Goal: Information Seeking & Learning: Learn about a topic

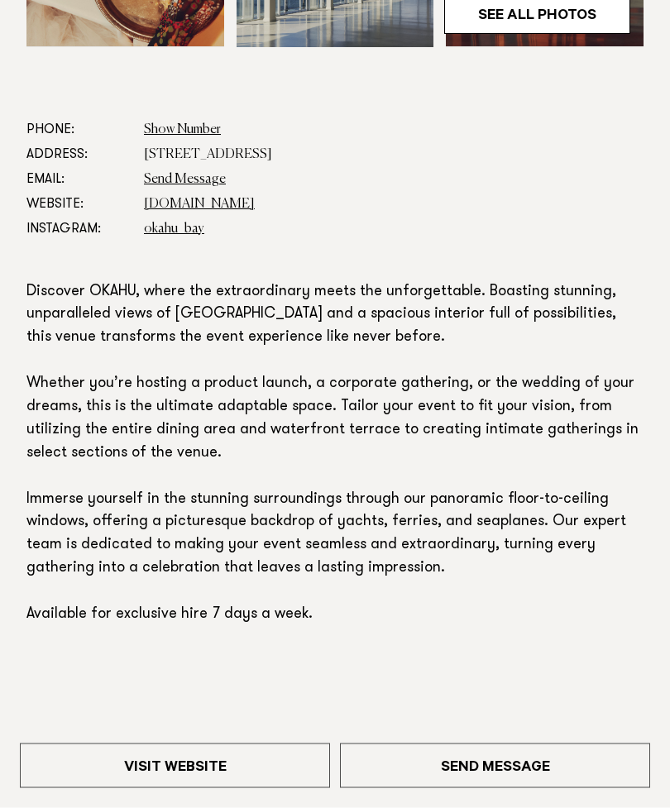
scroll to position [655, 0]
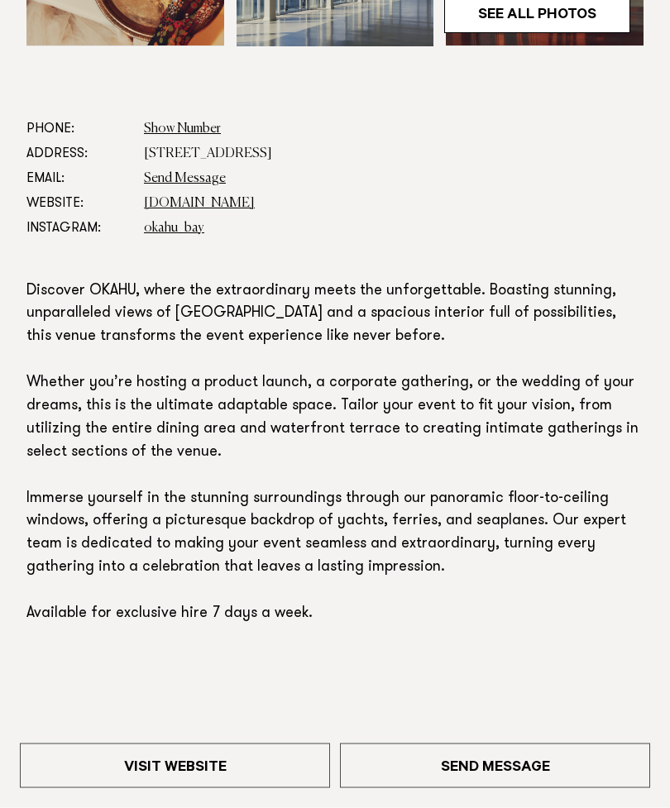
click at [609, 303] on p "Discover OKAHU, where the extraordinary meets the unforgettable. Boasting stunn…" at bounding box center [334, 454] width 617 height 346
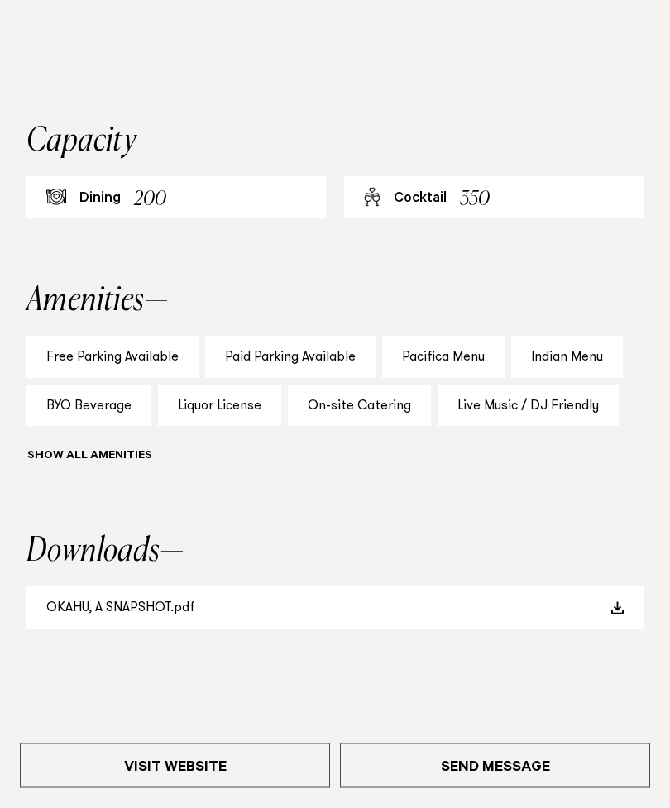
scroll to position [1311, 0]
click at [449, 344] on div "Pacifica Menu" at bounding box center [443, 357] width 122 height 42
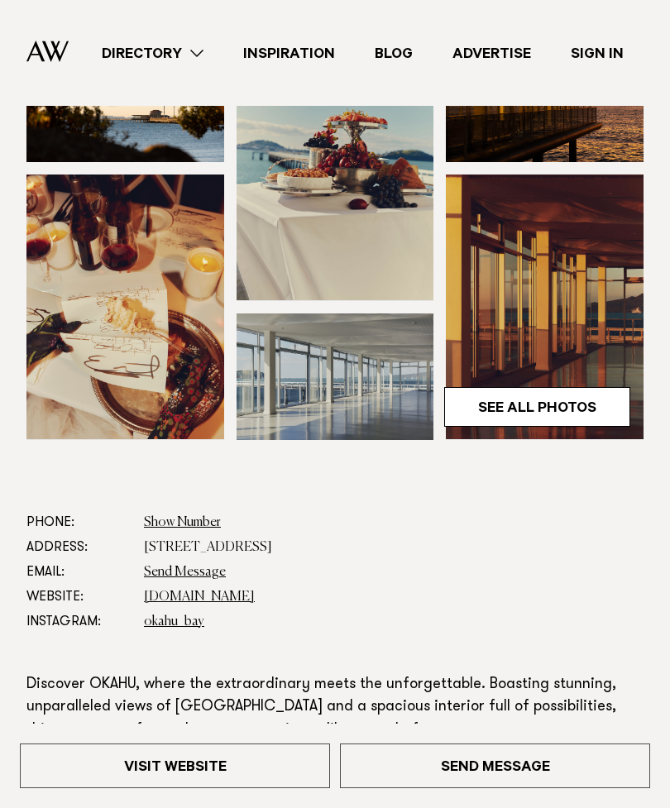
scroll to position [261, 0]
click at [293, 50] on link "Inspiration" at bounding box center [288, 53] width 131 height 22
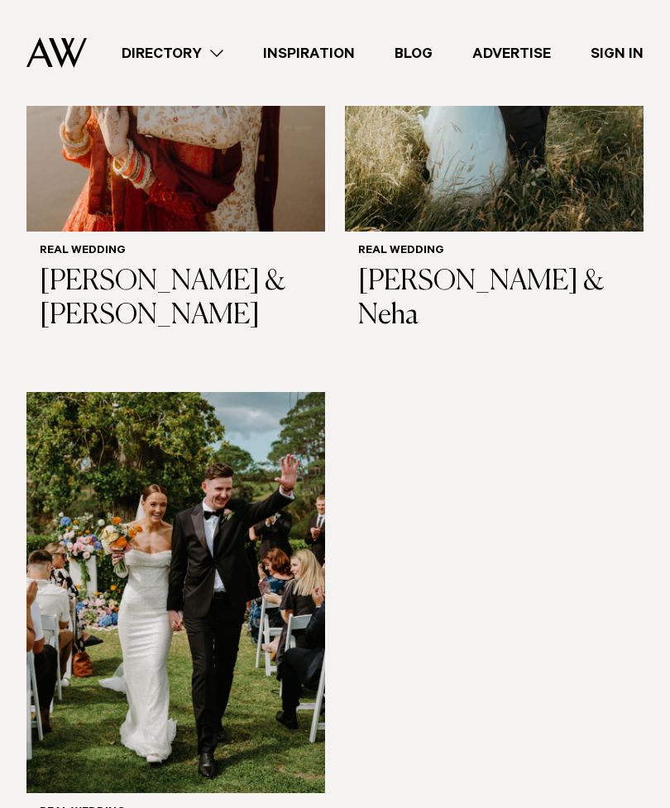
scroll to position [2861, 0]
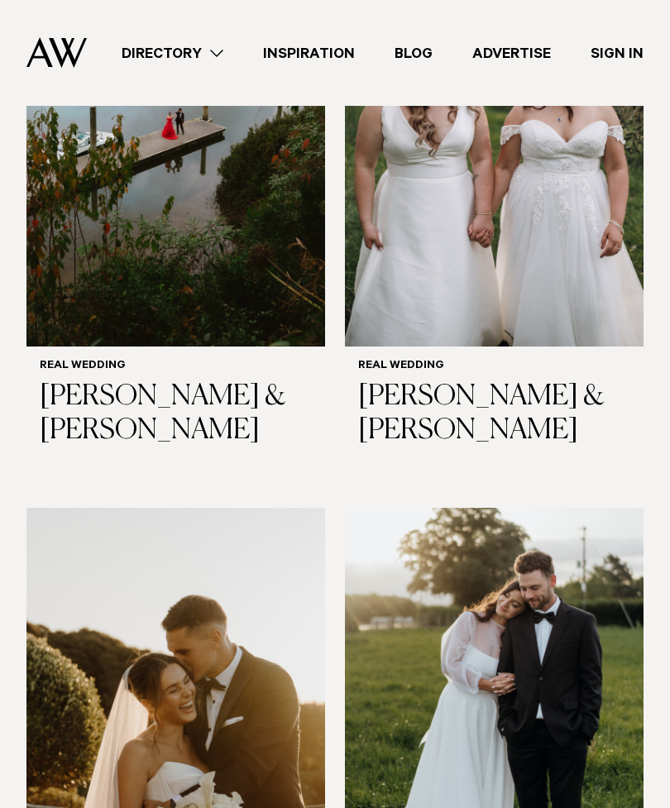
scroll to position [4425, 0]
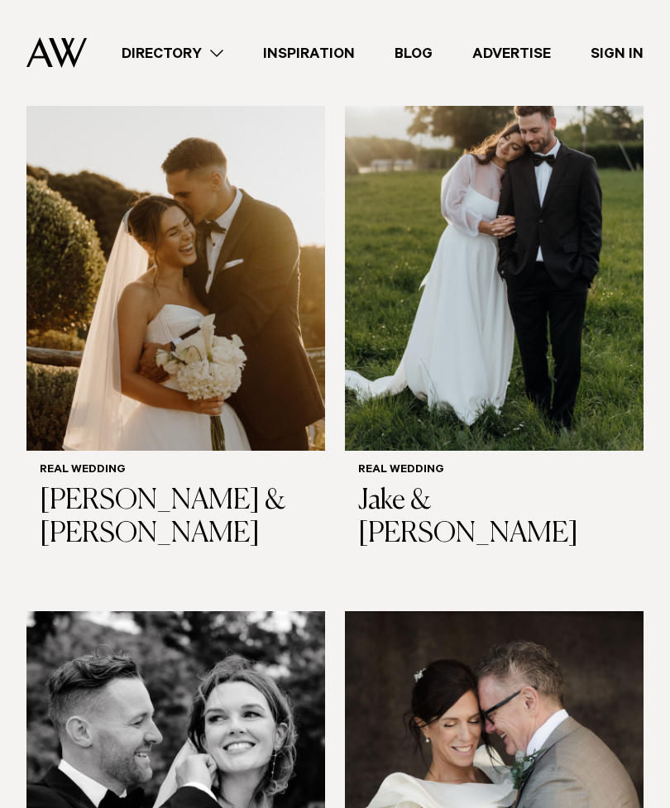
scroll to position [4892, 0]
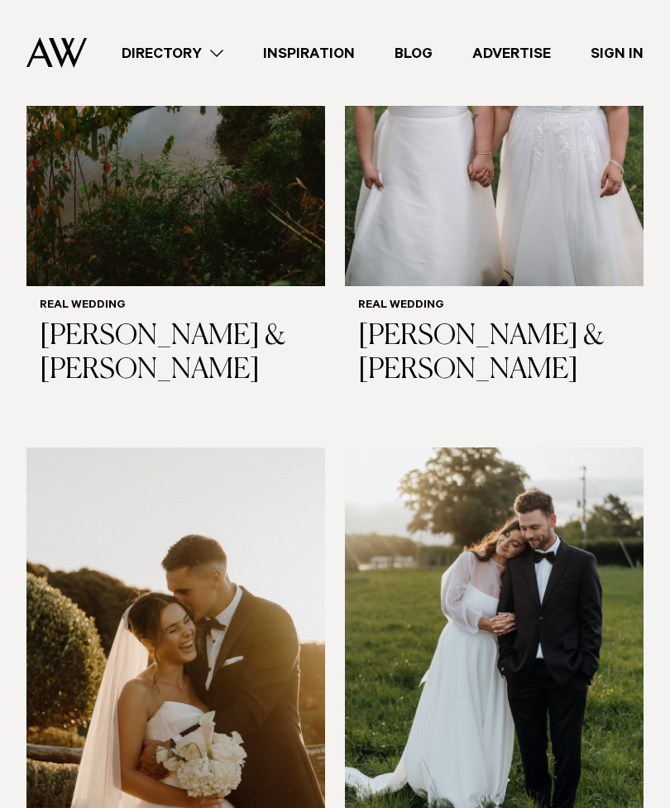
scroll to position [4478, 0]
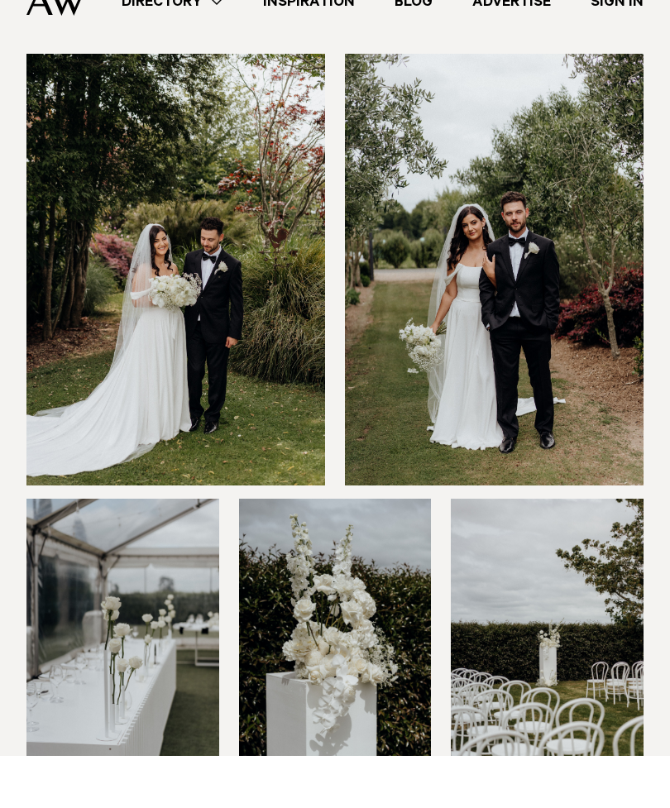
scroll to position [2695, 0]
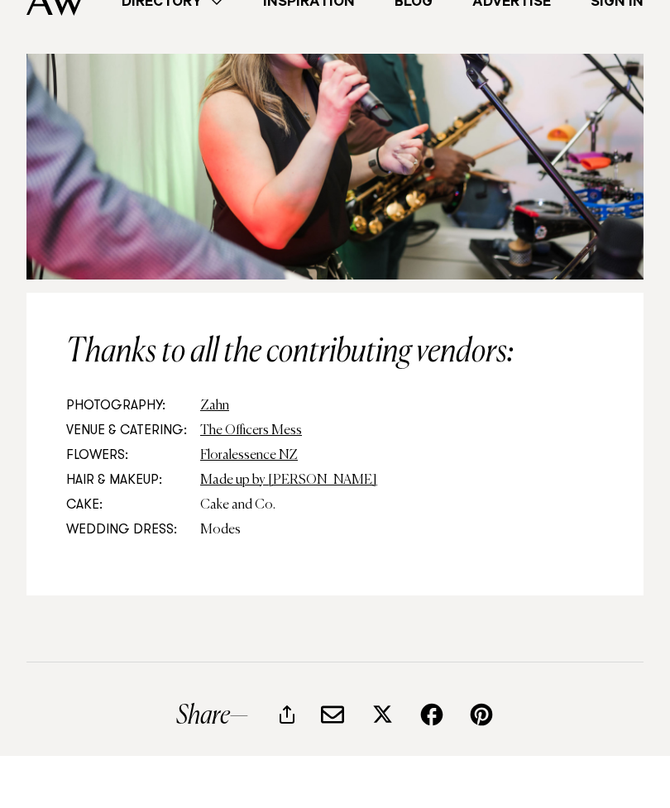
scroll to position [9142, 0]
